Goal: Information Seeking & Learning: Learn about a topic

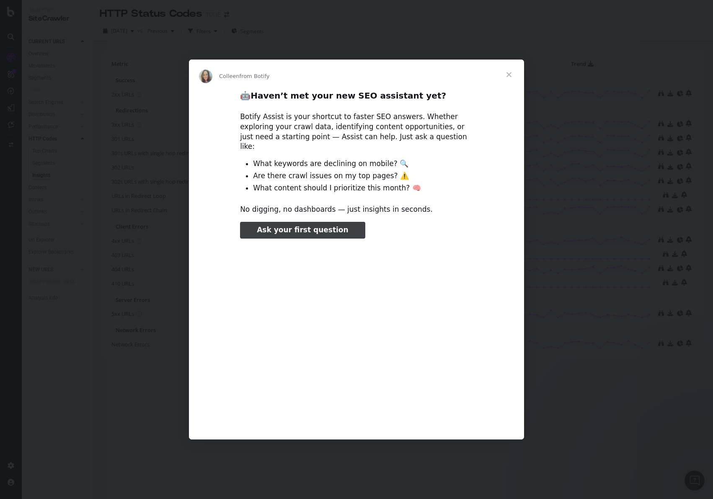
type input "106221"
click at [512, 79] on span "Close" at bounding box center [509, 74] width 30 height 30
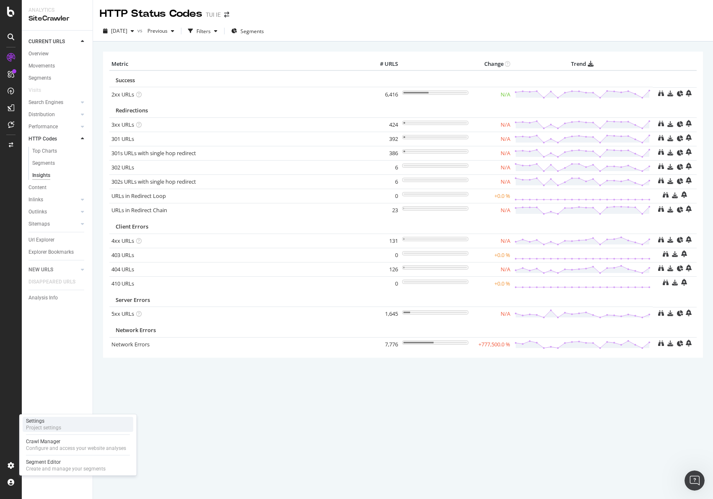
click at [62, 423] on div "Settings Project settings" at bounding box center [78, 423] width 111 height 15
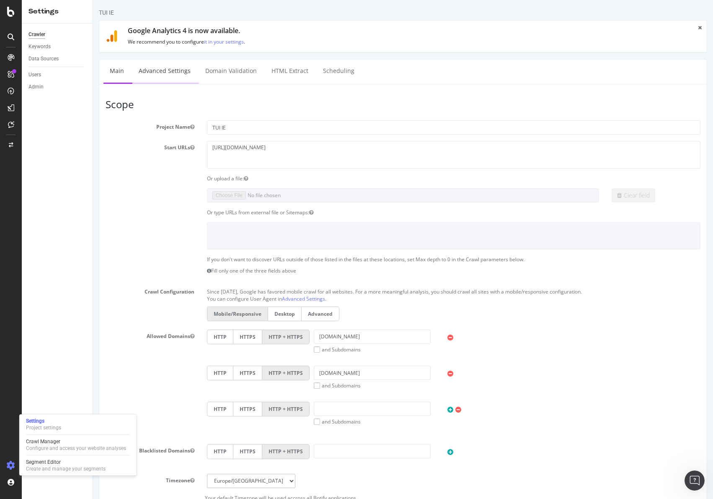
click at [186, 71] on link "Advanced Settings" at bounding box center [164, 70] width 65 height 23
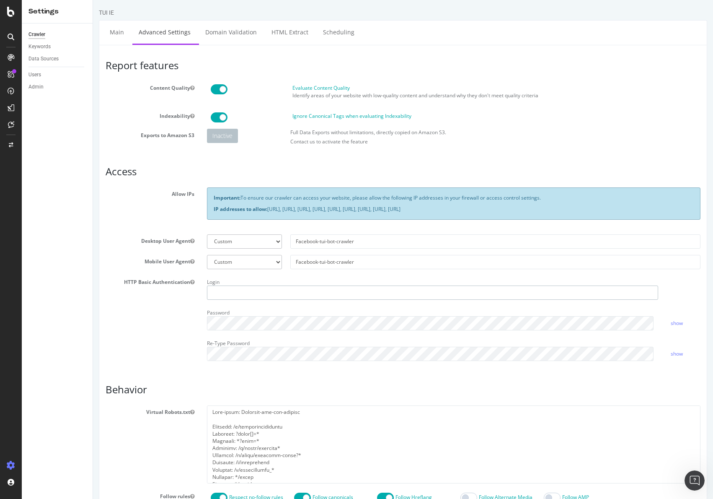
type input "chris.maycock@tui.co.uk"
drag, startPoint x: 356, startPoint y: 261, endPoint x: 293, endPoint y: 257, distance: 62.5
click at [293, 257] on input "Facebook-tui-bot-crawler" at bounding box center [495, 262] width 410 height 14
click at [14, 9] on icon at bounding box center [11, 12] width 8 height 10
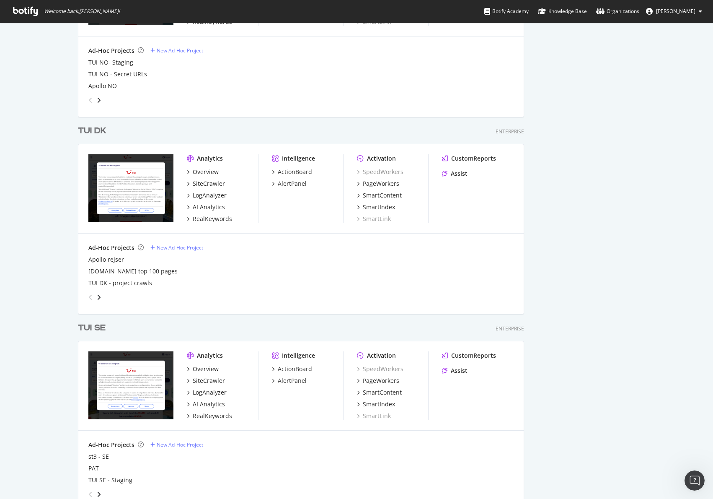
scroll to position [1096, 0]
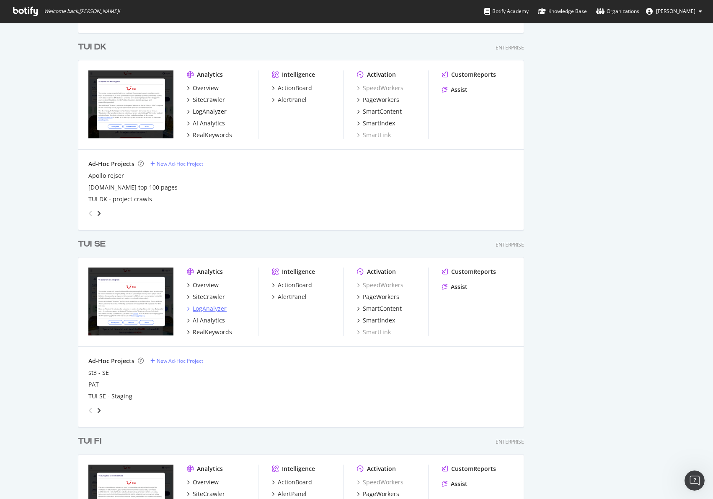
click at [209, 306] on div "LogAnalyzer" at bounding box center [210, 308] width 34 height 8
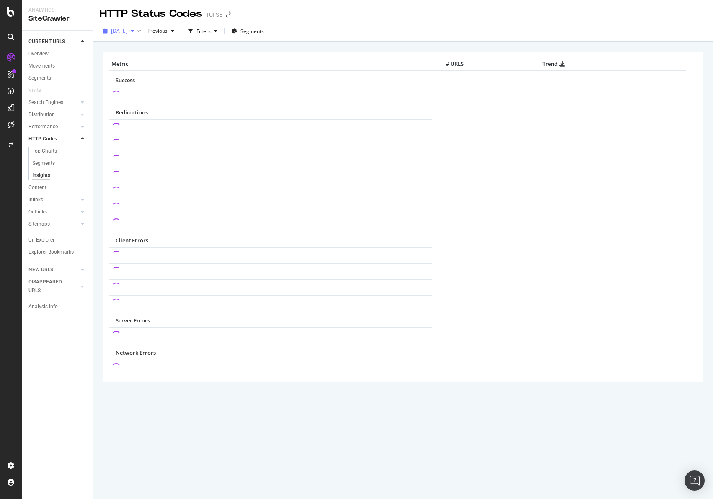
click at [134, 33] on icon "button" at bounding box center [132, 30] width 3 height 5
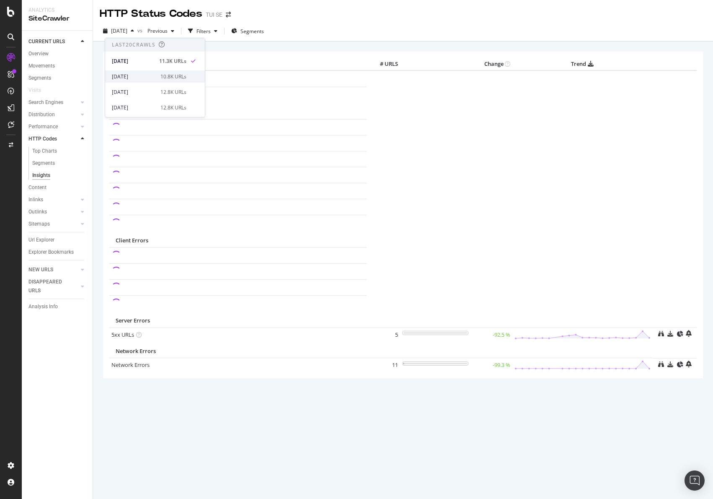
click at [137, 74] on div "[DATE]" at bounding box center [134, 77] width 44 height 8
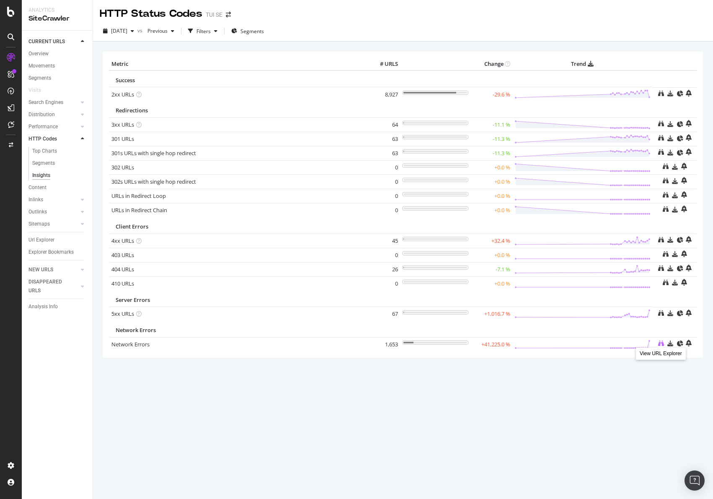
click at [659, 342] on icon at bounding box center [661, 343] width 6 height 6
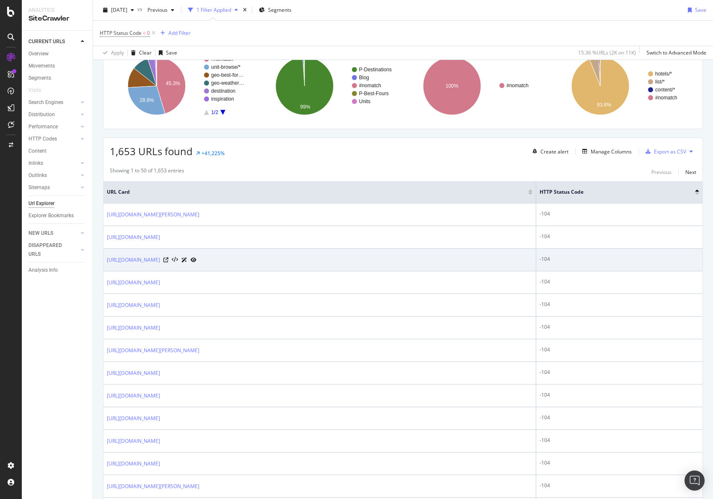
scroll to position [84, 0]
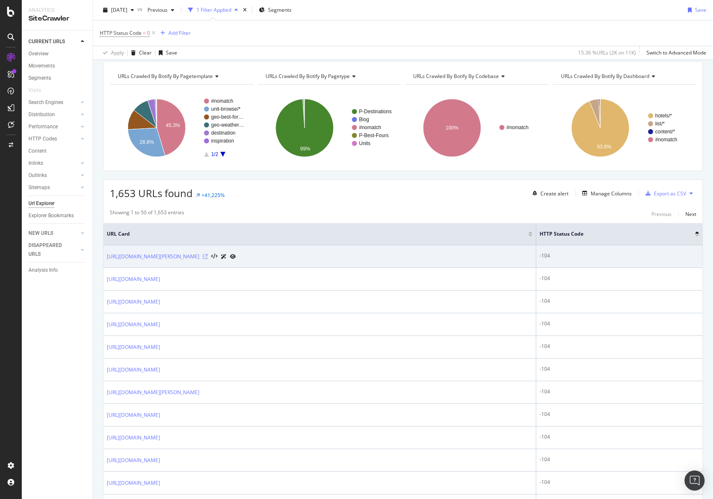
click at [208, 256] on icon at bounding box center [205, 256] width 5 height 5
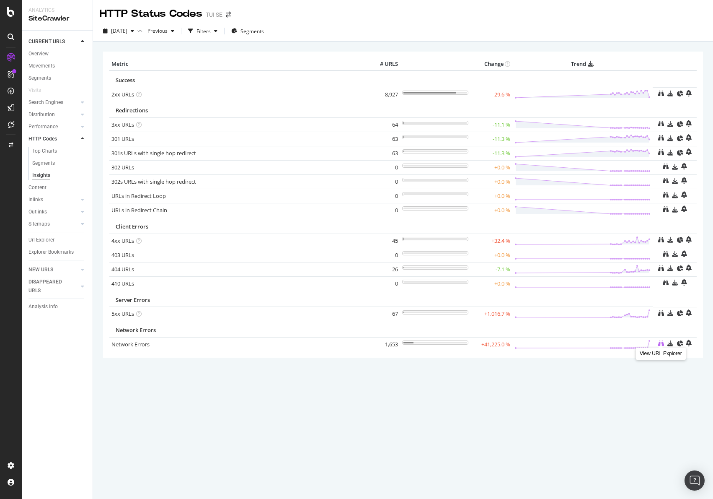
click at [662, 341] on icon at bounding box center [661, 343] width 6 height 6
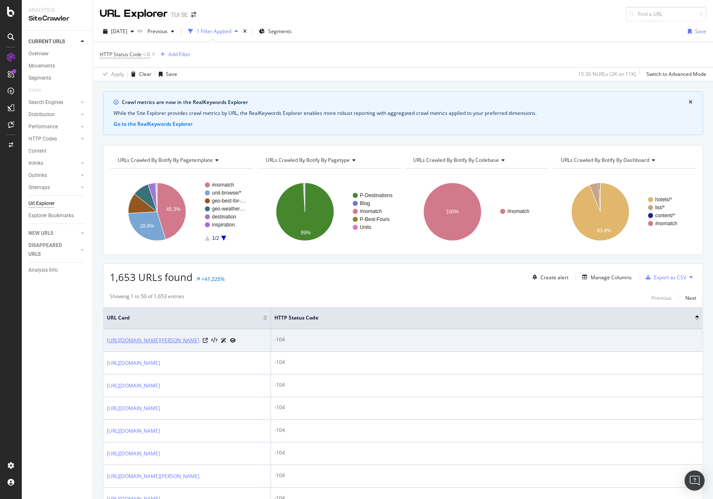
click at [156, 344] on link "https://www.tui.se/resa/italien/florens/relais-santa-croce-by-baglioni-hotels/" at bounding box center [153, 340] width 93 height 8
click at [227, 342] on icon at bounding box center [224, 340] width 6 height 5
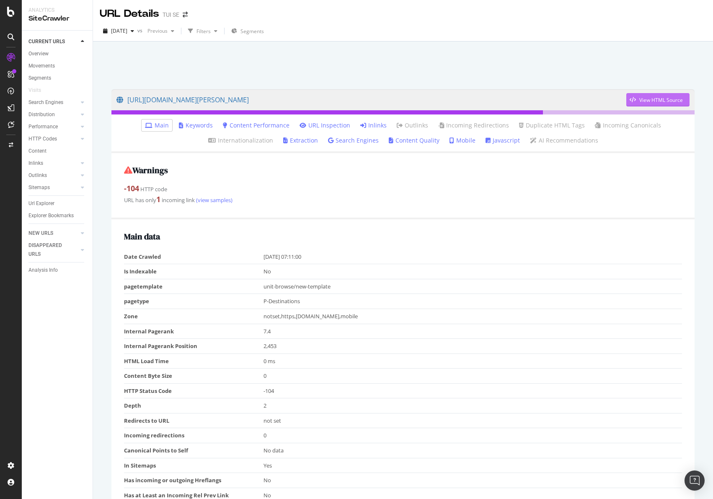
click at [629, 96] on div "View HTML Source" at bounding box center [654, 99] width 57 height 13
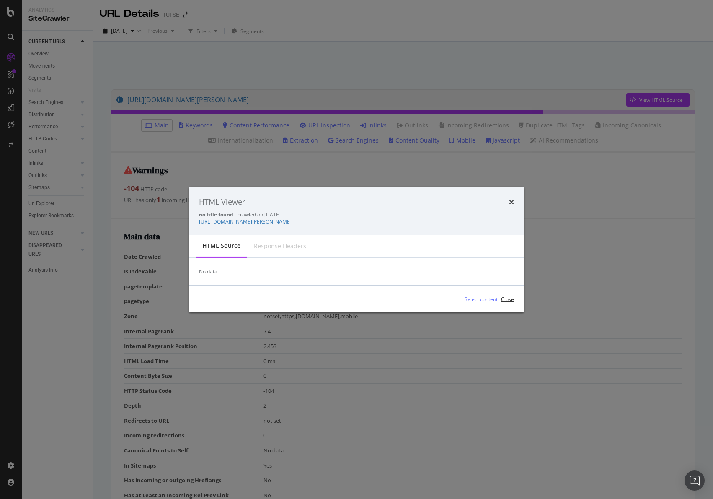
click at [509, 299] on div "Close" at bounding box center [507, 298] width 13 height 7
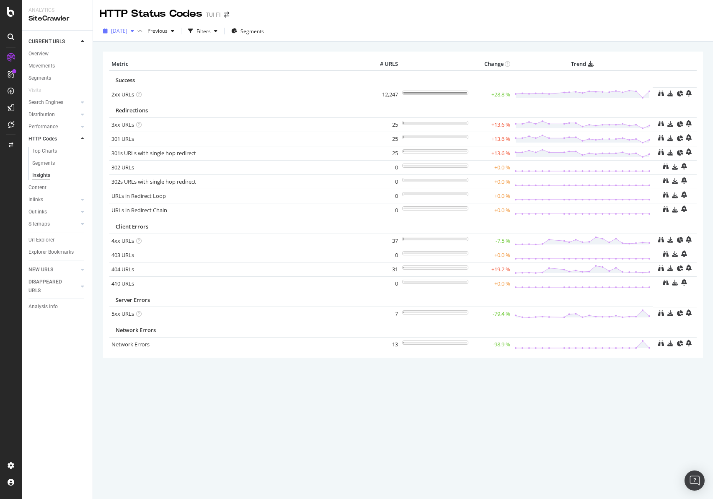
click at [127, 32] on span "[DATE]" at bounding box center [119, 30] width 16 height 7
click at [135, 75] on div "[DATE]" at bounding box center [134, 77] width 44 height 8
click at [662, 340] on icon at bounding box center [661, 343] width 6 height 6
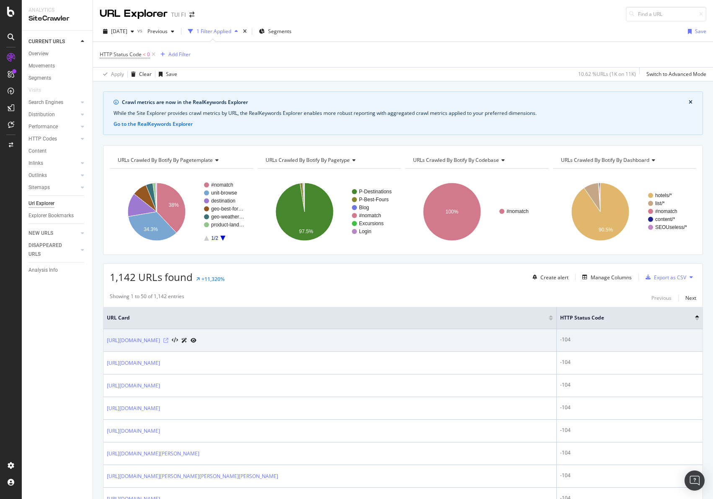
click at [168, 339] on icon at bounding box center [165, 340] width 5 height 5
